Goal: Check status: Check status

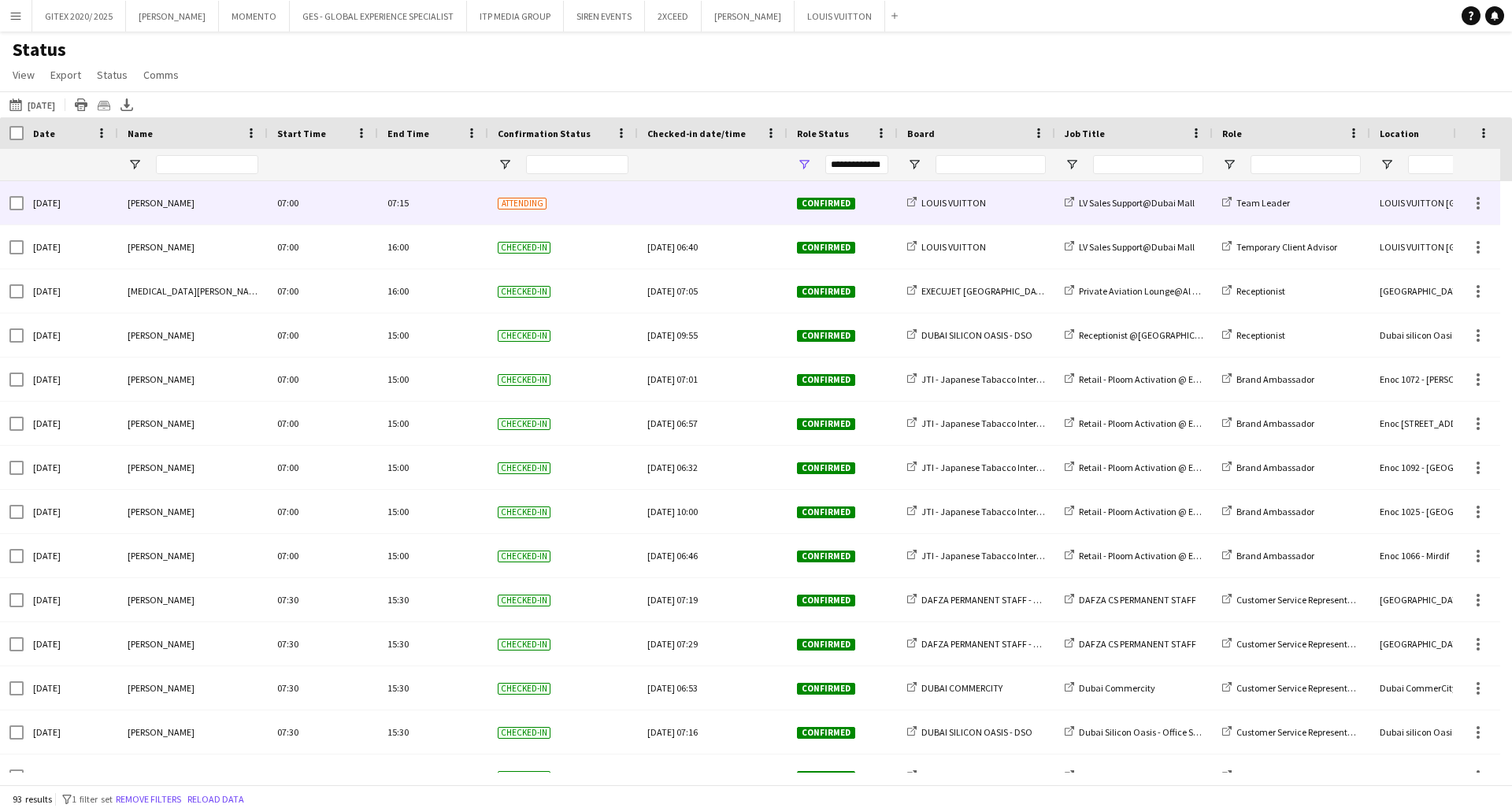
click at [286, 188] on div "07:00" at bounding box center [322, 203] width 110 height 44
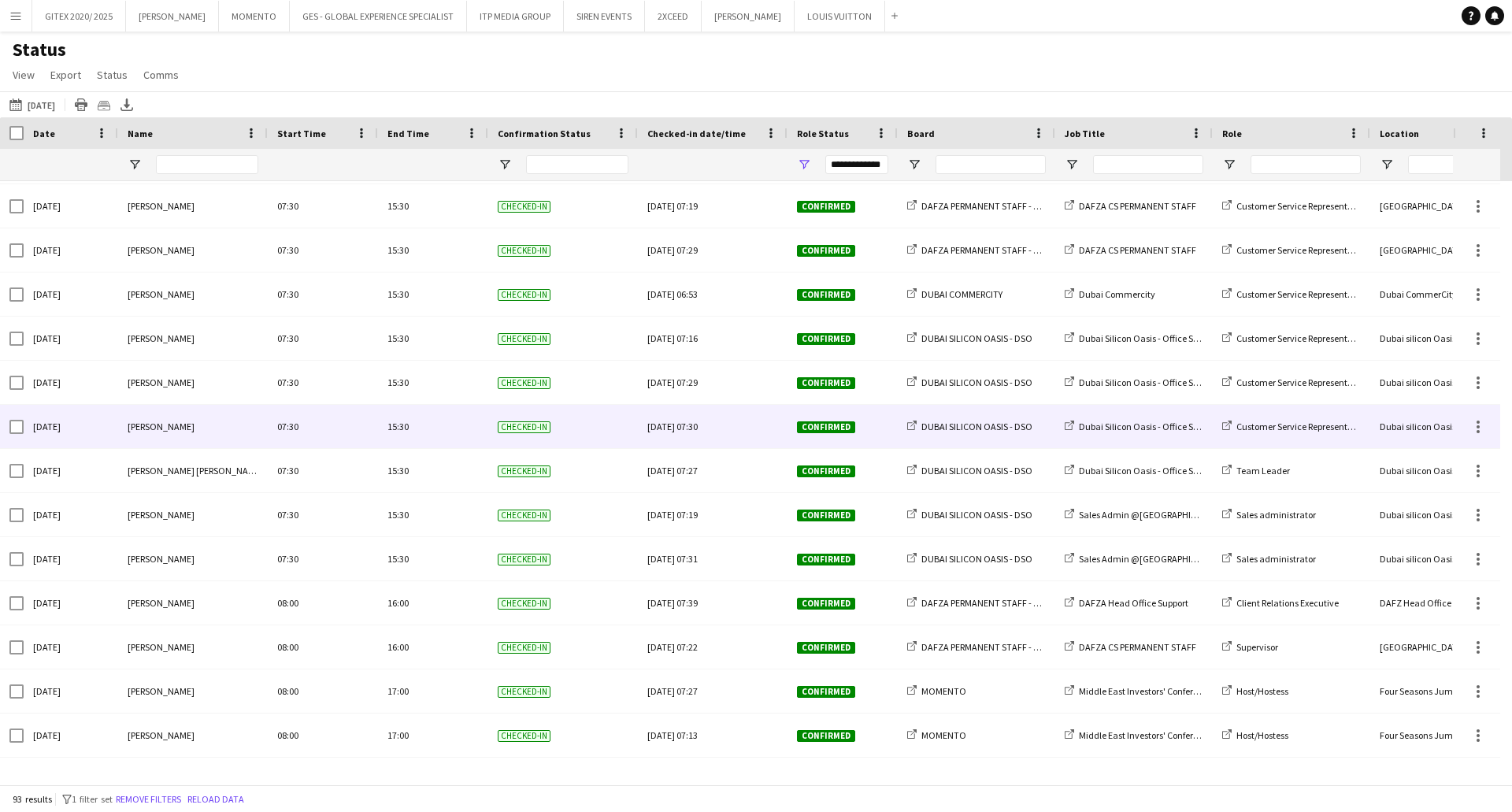
scroll to position [945, 0]
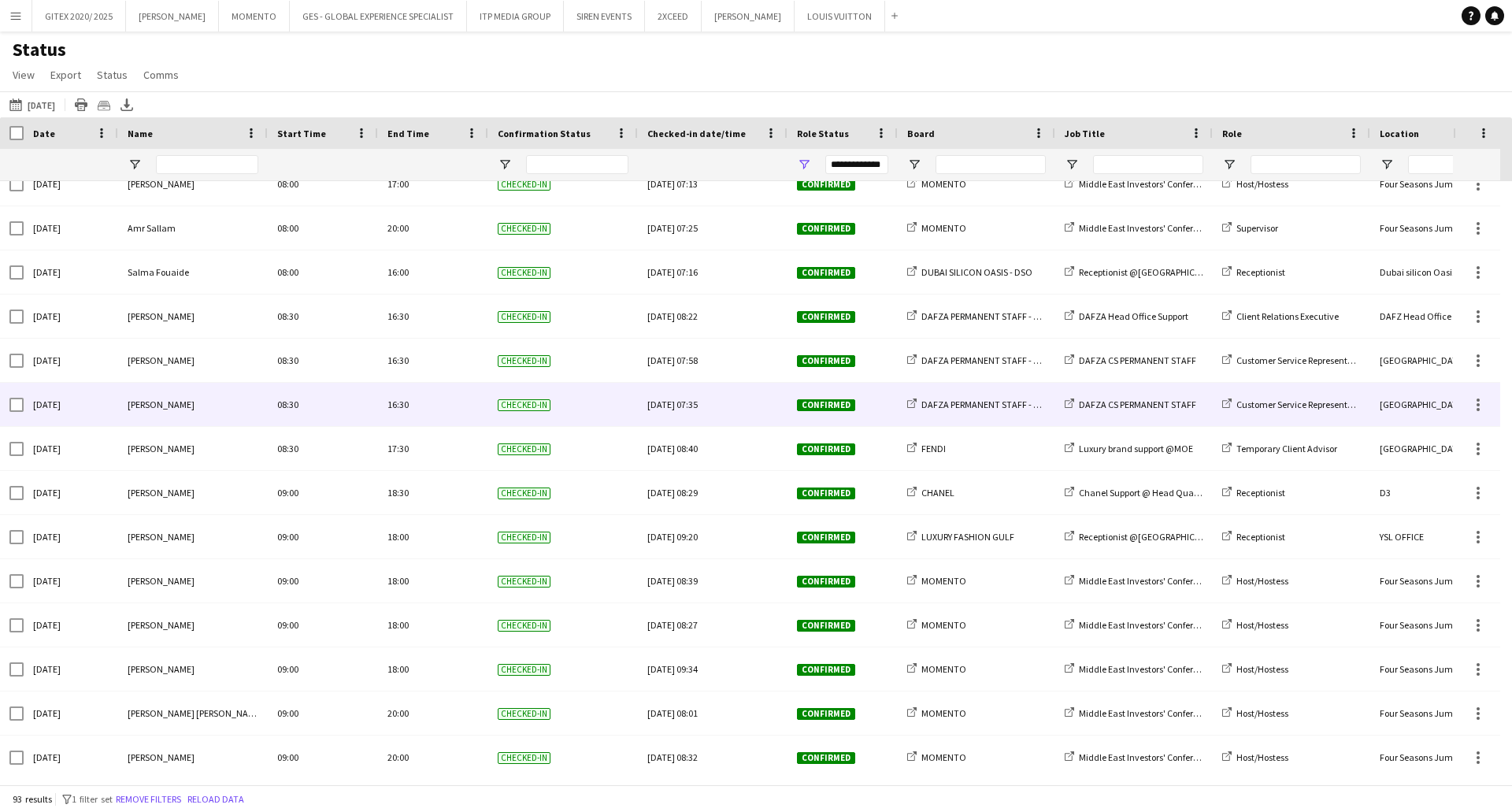
click at [796, 138] on div "Role Status" at bounding box center [842, 133] width 110 height 32
click at [801, 143] on div "Role Status" at bounding box center [833, 133] width 73 height 24
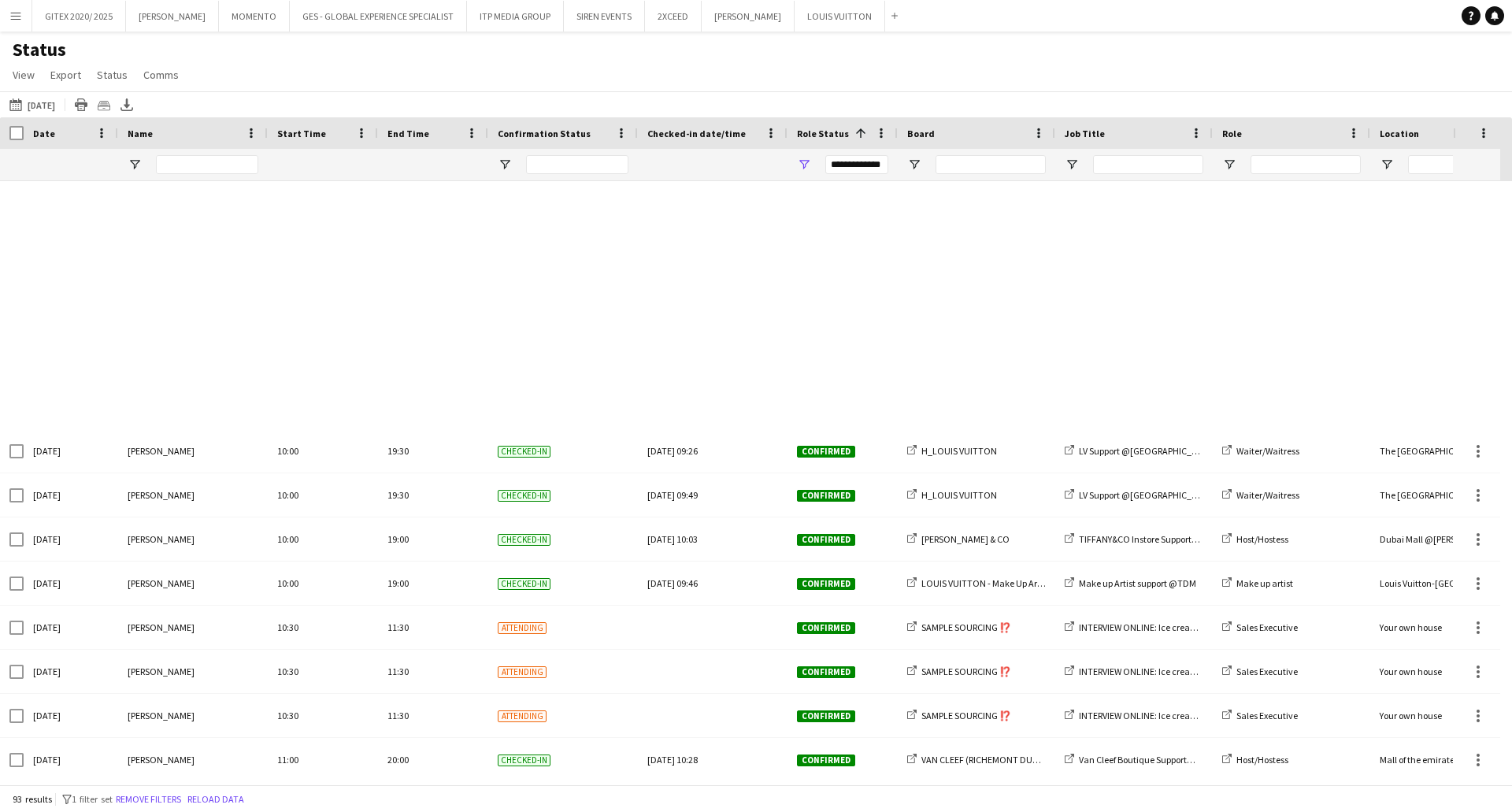
scroll to position [2402, 0]
